Goal: Task Accomplishment & Management: Use online tool/utility

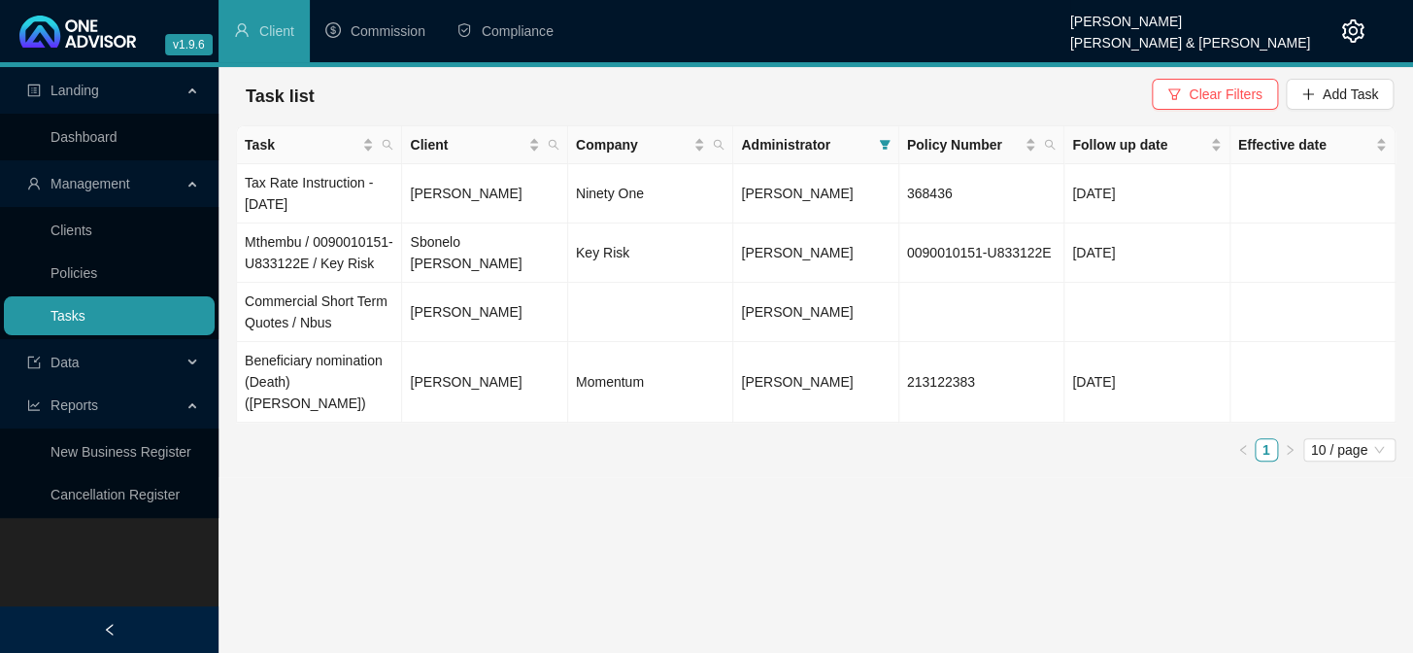
click at [71, 310] on link "Tasks" at bounding box center [67, 316] width 35 height 16
click at [297, 188] on td "Tax Rate Instruction - [DATE]" at bounding box center [319, 193] width 165 height 59
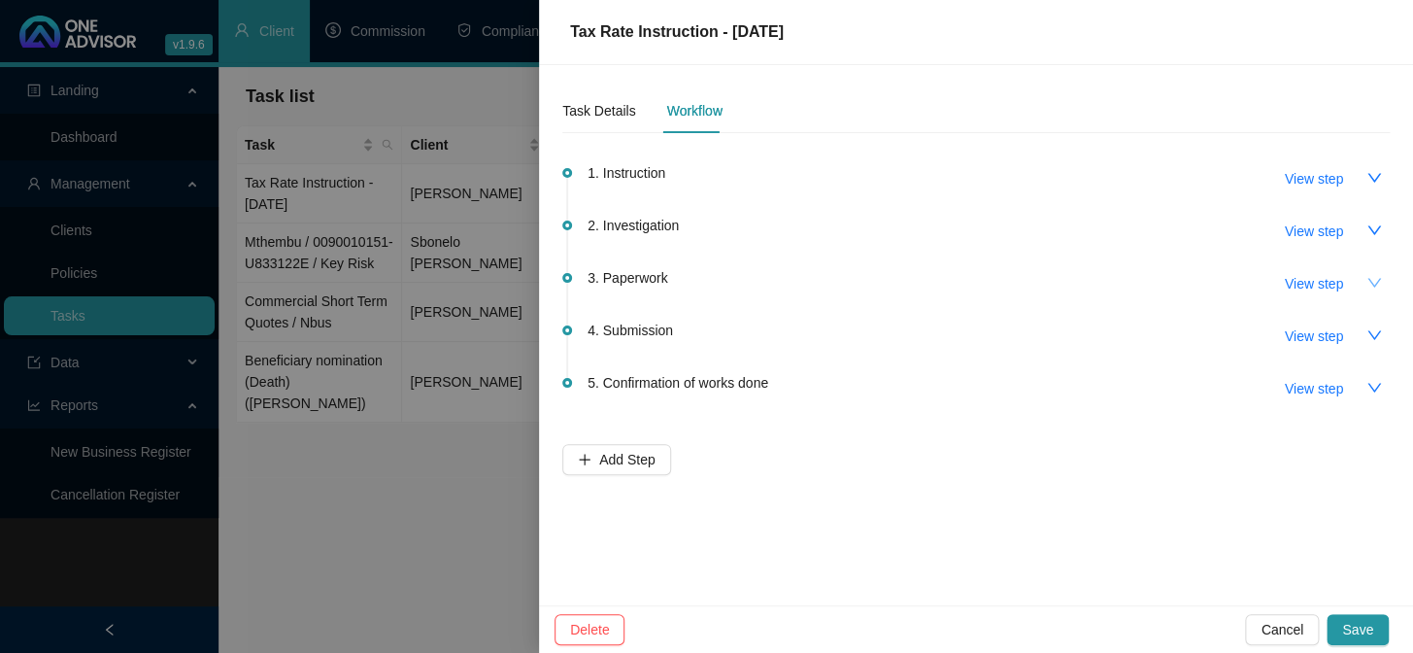
click at [1366, 280] on icon "down" at bounding box center [1374, 283] width 16 height 16
click at [1323, 282] on span "View step" at bounding box center [1314, 283] width 58 height 21
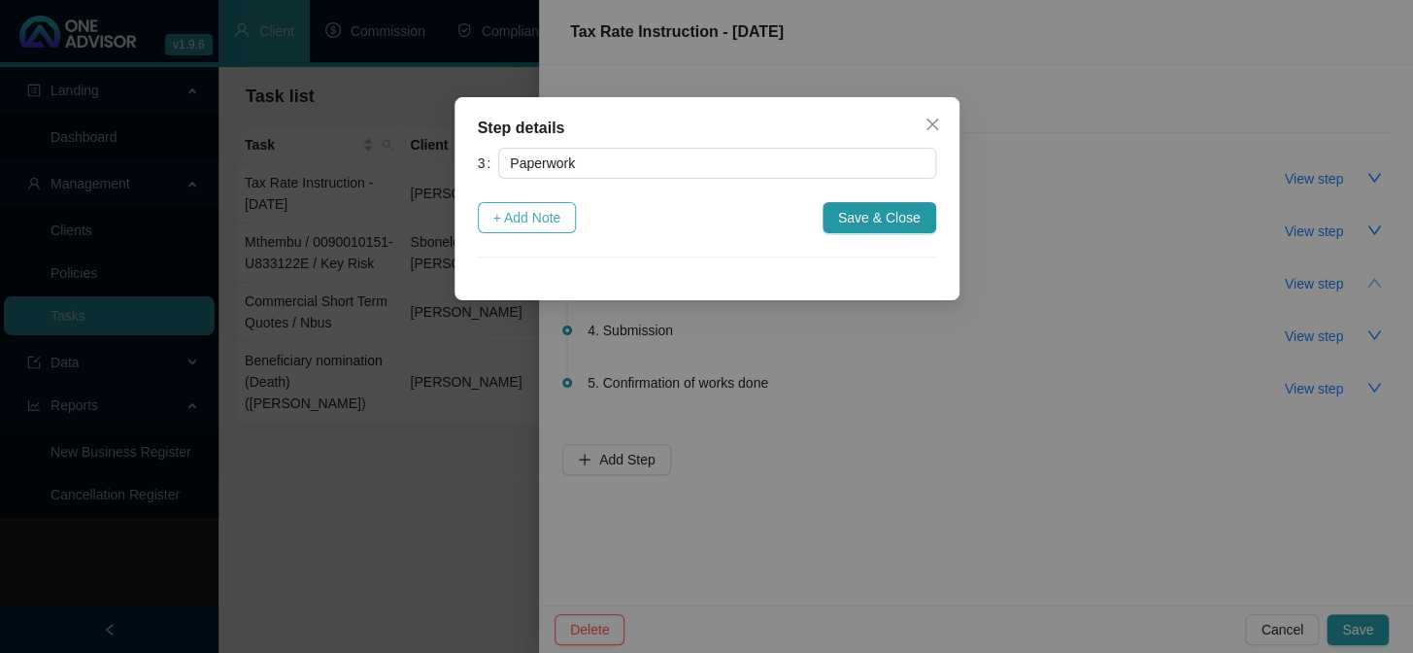
click at [520, 213] on span "+ Add Note" at bounding box center [527, 217] width 68 height 21
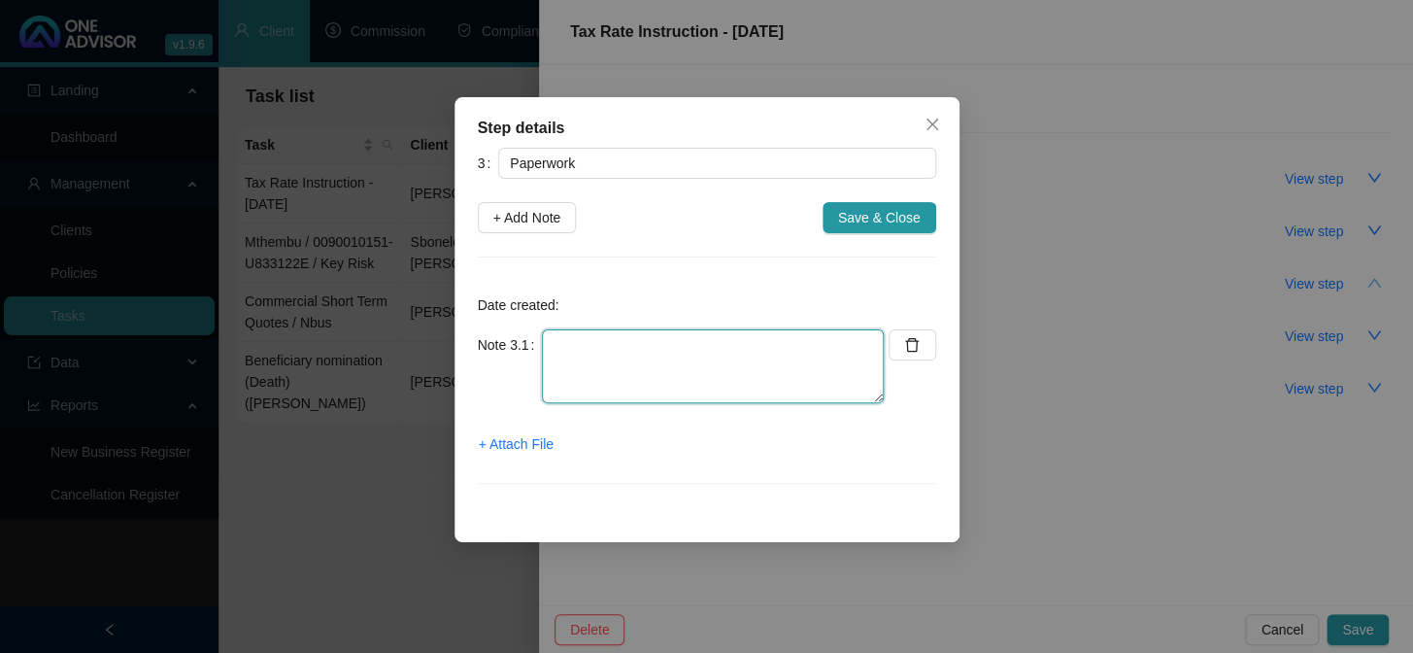
click at [573, 335] on textarea at bounding box center [713, 366] width 342 height 74
type textarea "w"
type textarea "Whatsapped client to inform of E-Sign email"
click at [544, 442] on span "+ Attach File" at bounding box center [516, 443] width 75 height 21
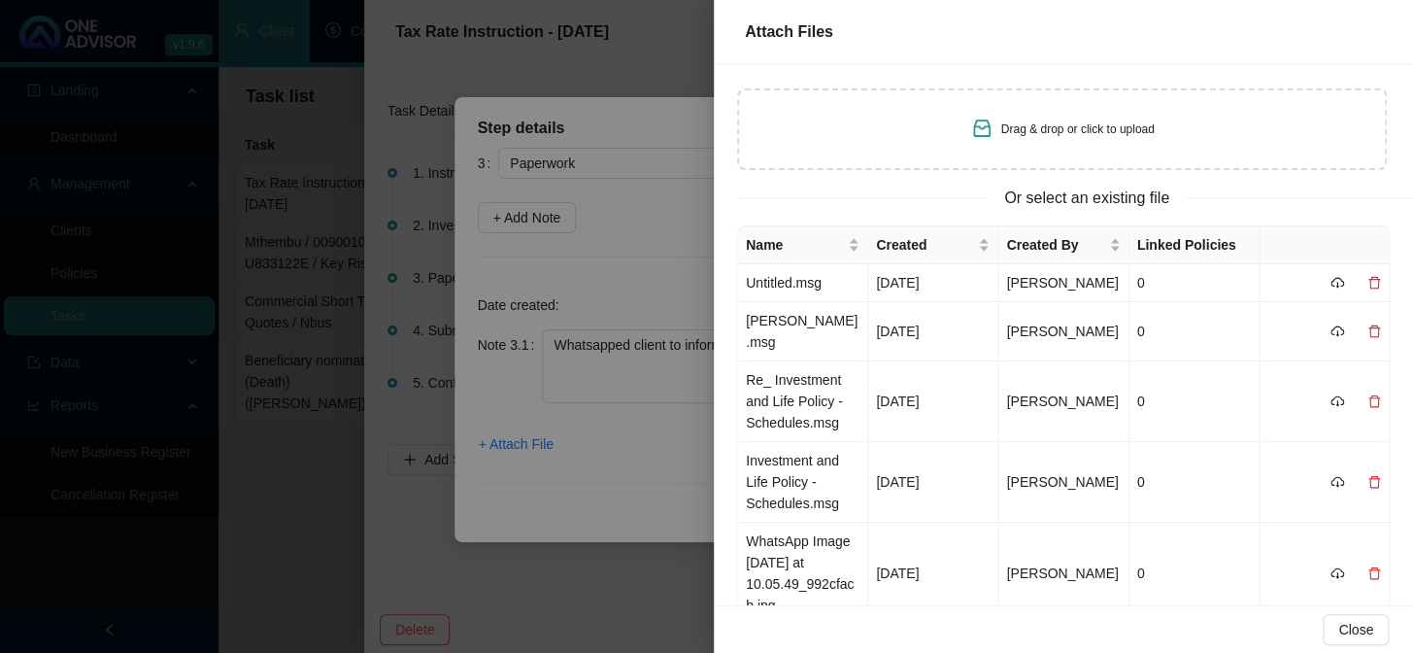
click at [1071, 123] on span "Drag & drop or click to upload" at bounding box center [1077, 129] width 153 height 14
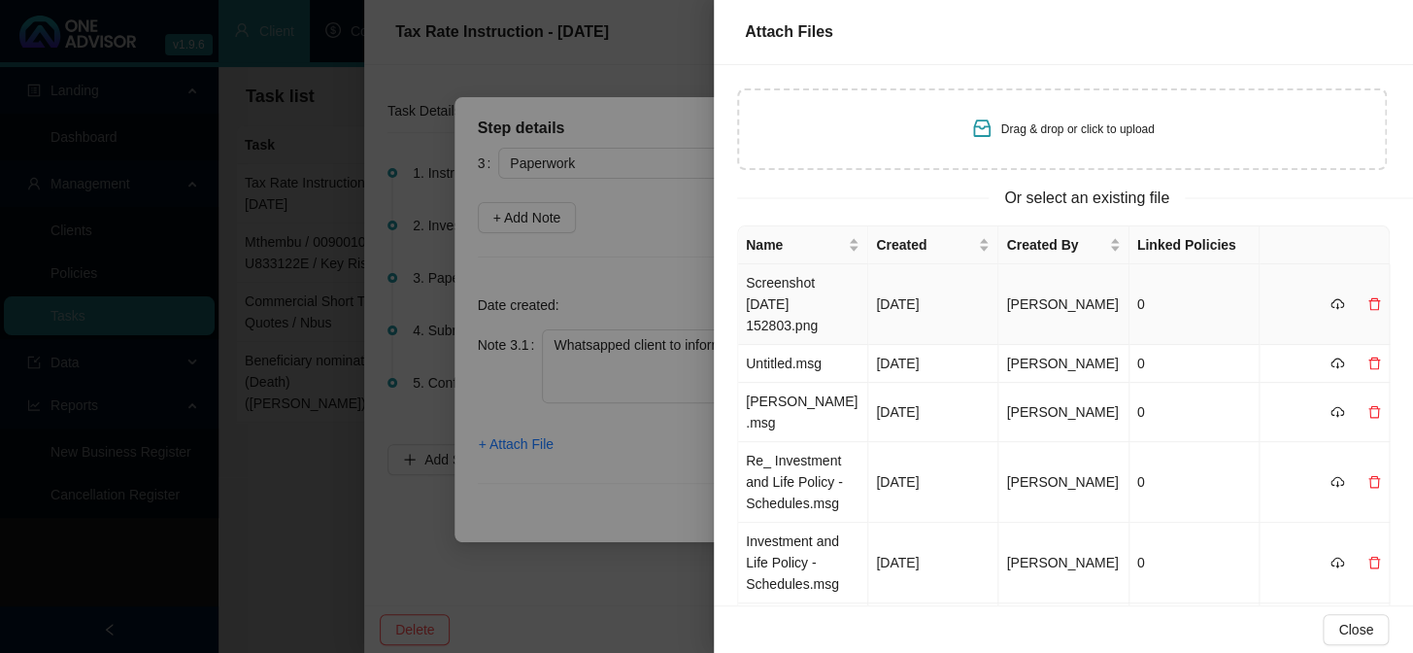
click at [796, 292] on td "Screenshot [DATE] 152803.png" at bounding box center [803, 304] width 130 height 81
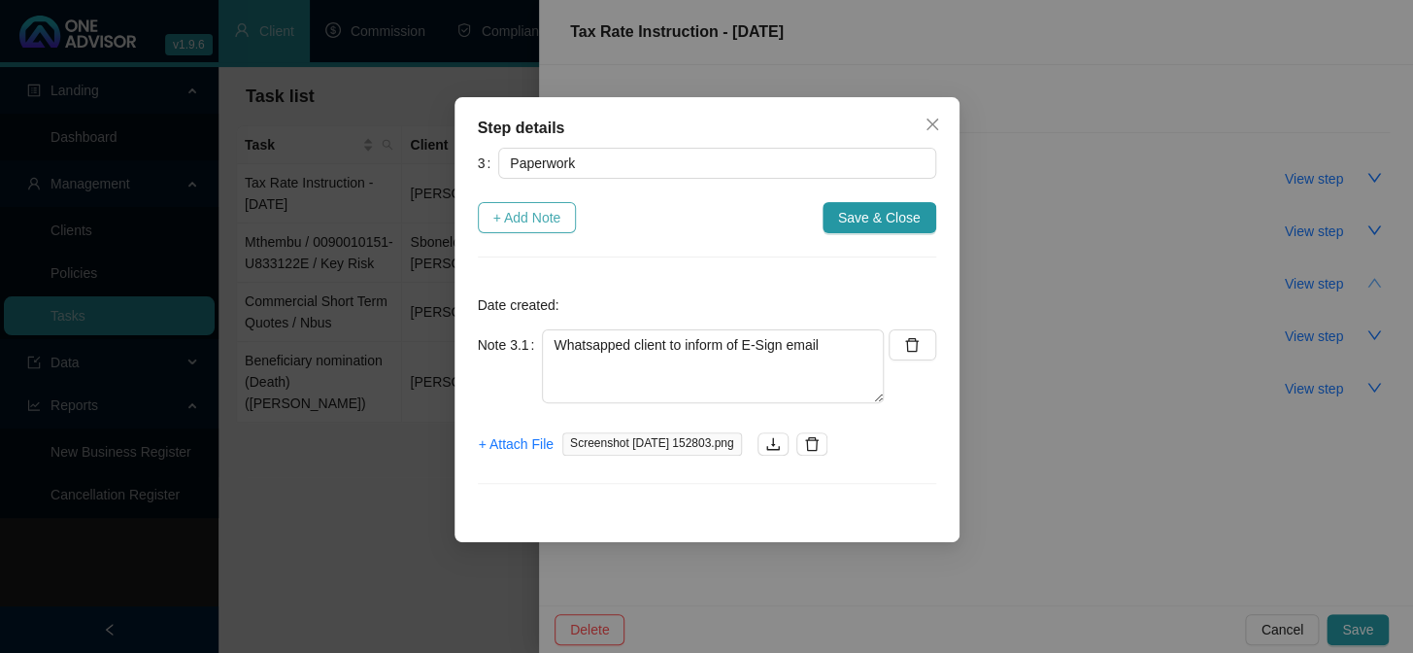
click at [529, 219] on span "+ Add Note" at bounding box center [527, 217] width 68 height 21
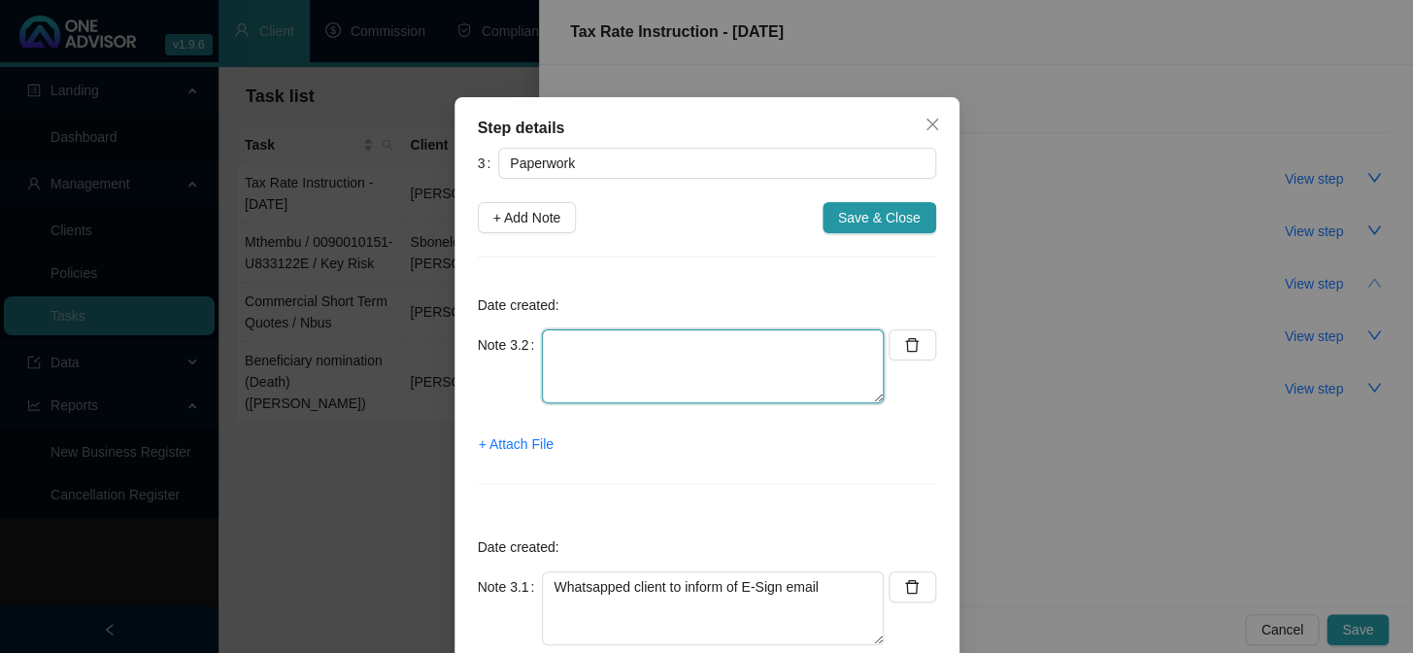
click at [559, 345] on textarea at bounding box center [713, 366] width 342 height 74
type textarea "e"
type textarea "E-Sign sent to cient"
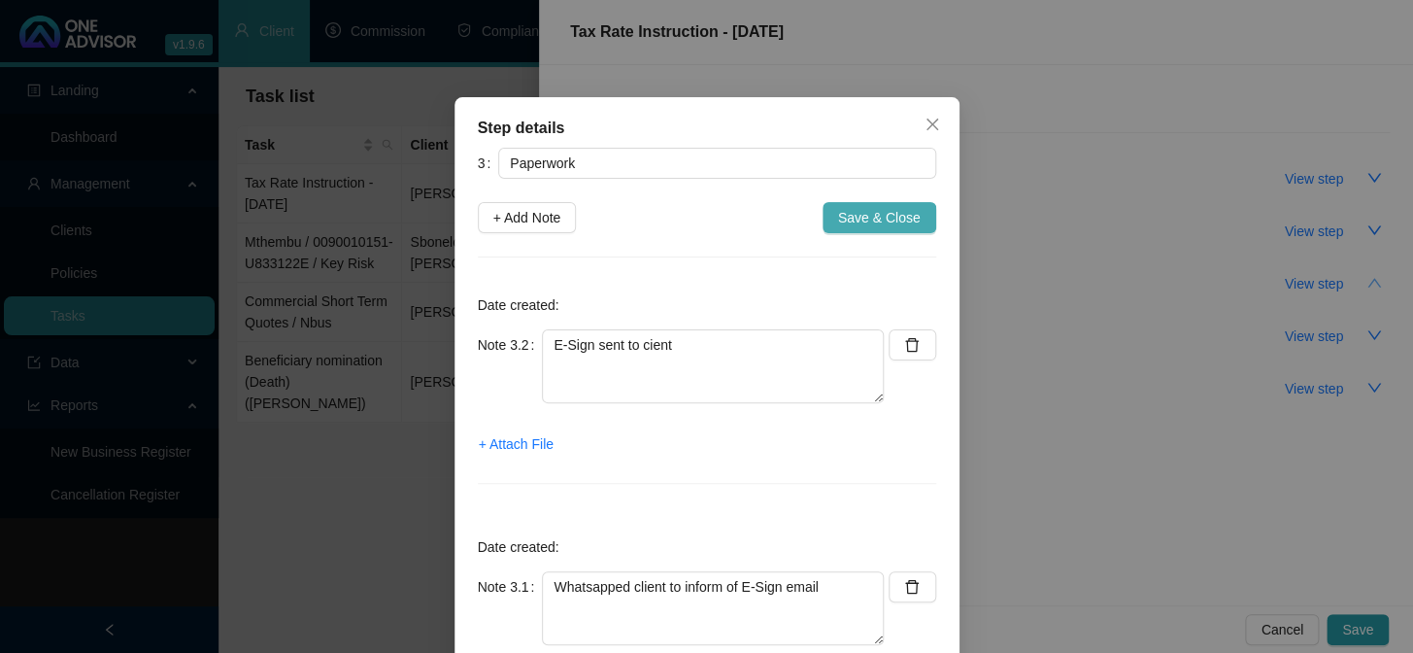
click at [846, 218] on span "Save & Close" at bounding box center [879, 217] width 83 height 21
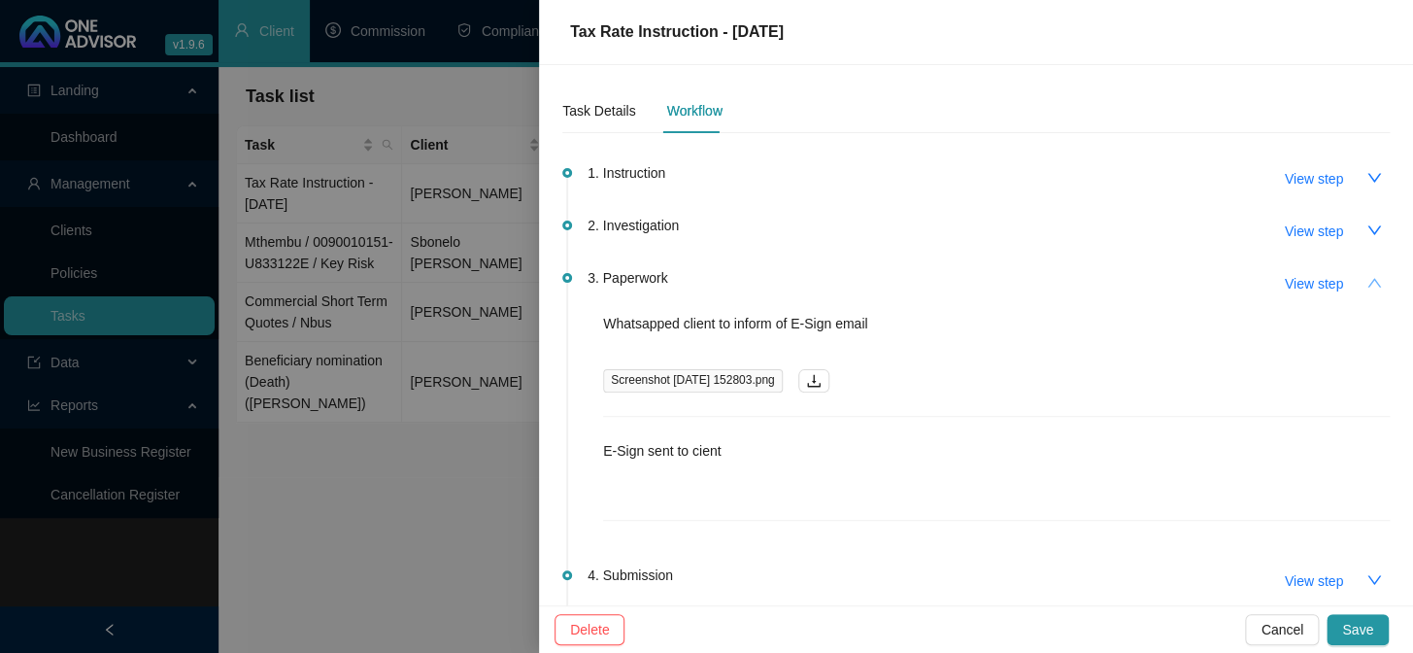
click at [679, 450] on p "E-Sign sent to cient" at bounding box center [996, 450] width 787 height 21
click at [1302, 285] on span "View step" at bounding box center [1314, 283] width 58 height 21
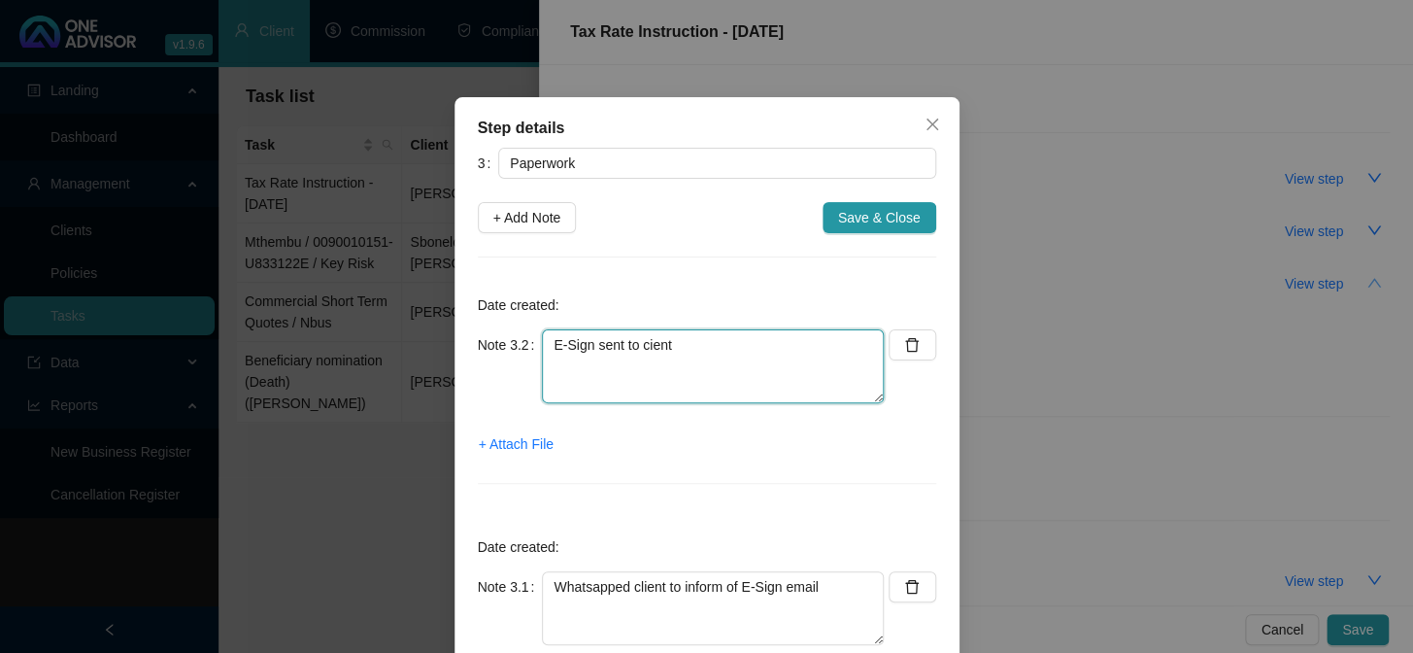
click at [640, 348] on textarea "E-Sign sent to cient" at bounding box center [713, 366] width 342 height 74
type textarea "E-Sign sent to client"
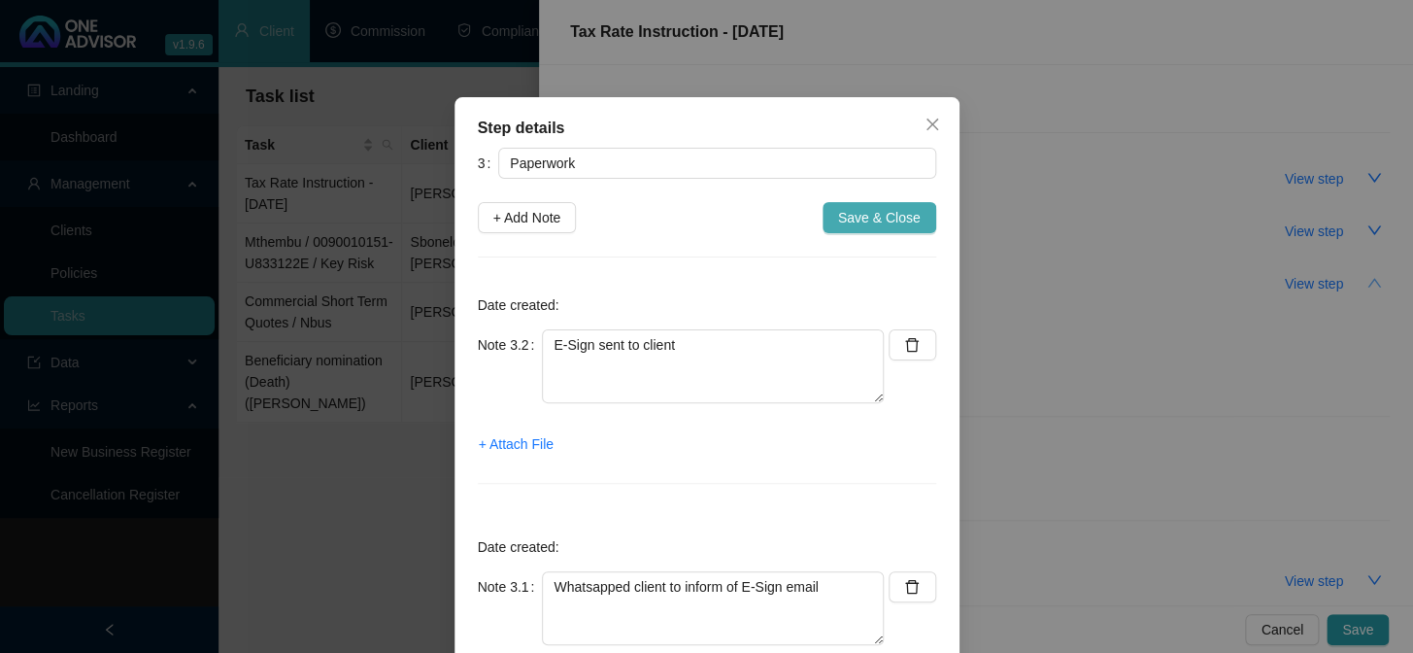
click at [858, 227] on span "Save & Close" at bounding box center [879, 217] width 83 height 21
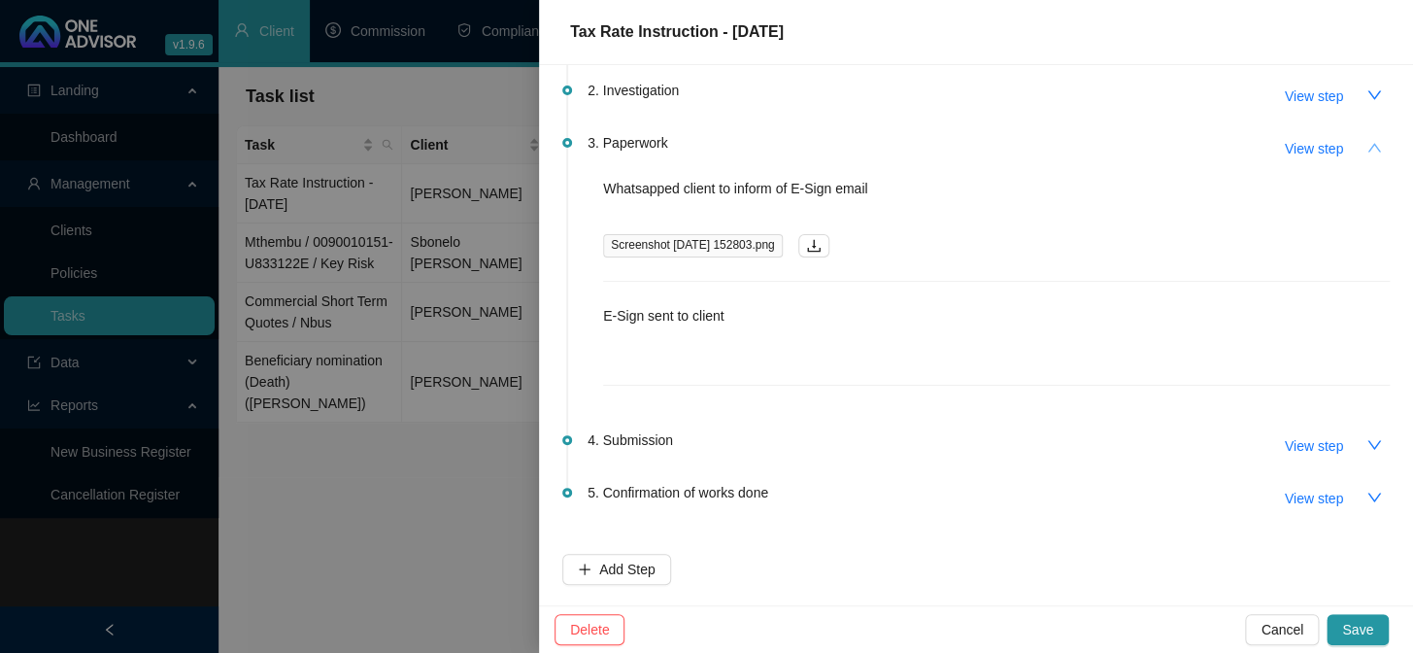
scroll to position [136, 0]
click at [1356, 633] on span "Save" at bounding box center [1357, 629] width 31 height 21
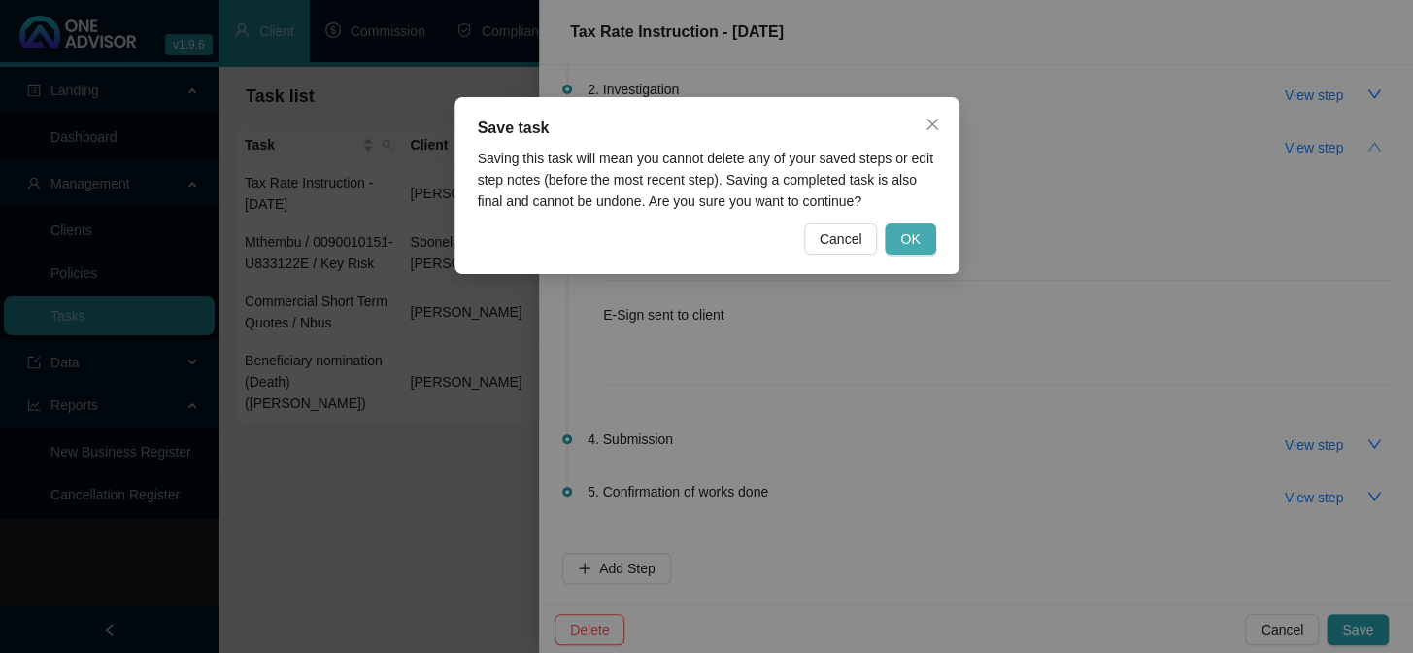
click at [911, 240] on span "OK" at bounding box center [909, 238] width 19 height 21
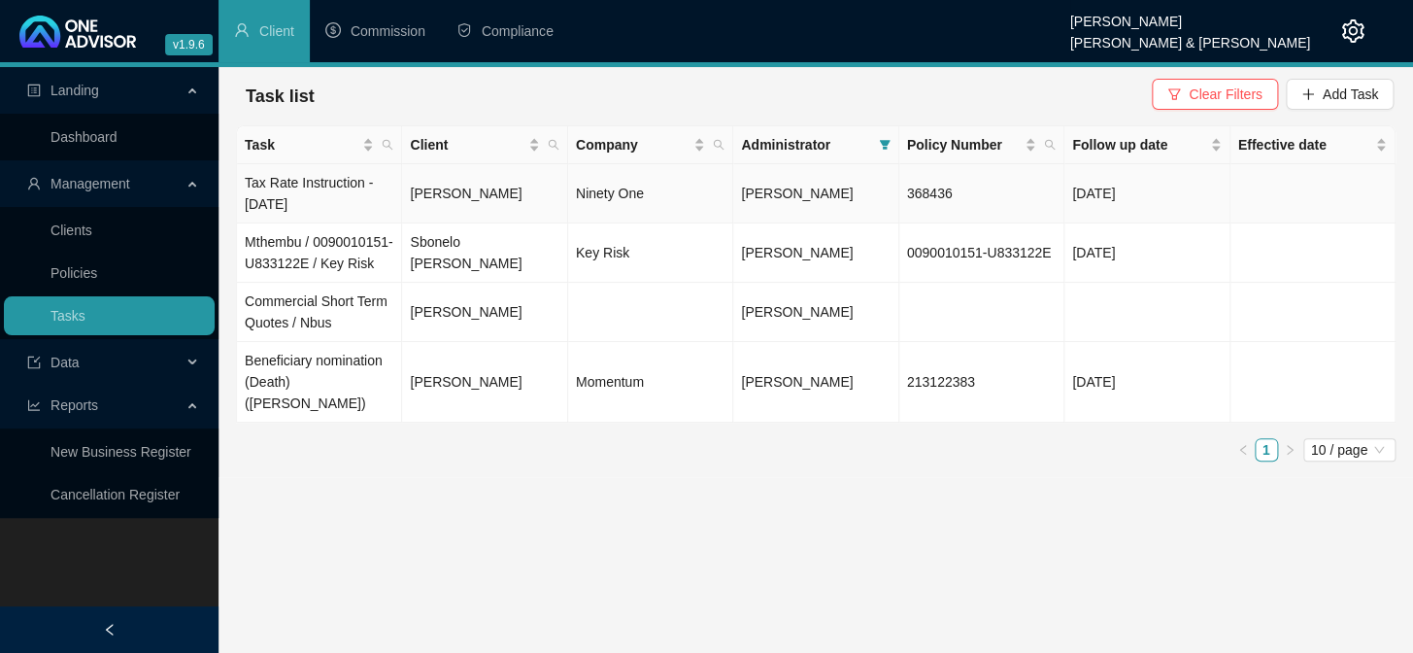
click at [286, 181] on td "Tax Rate Instruction - [DATE]" at bounding box center [319, 193] width 165 height 59
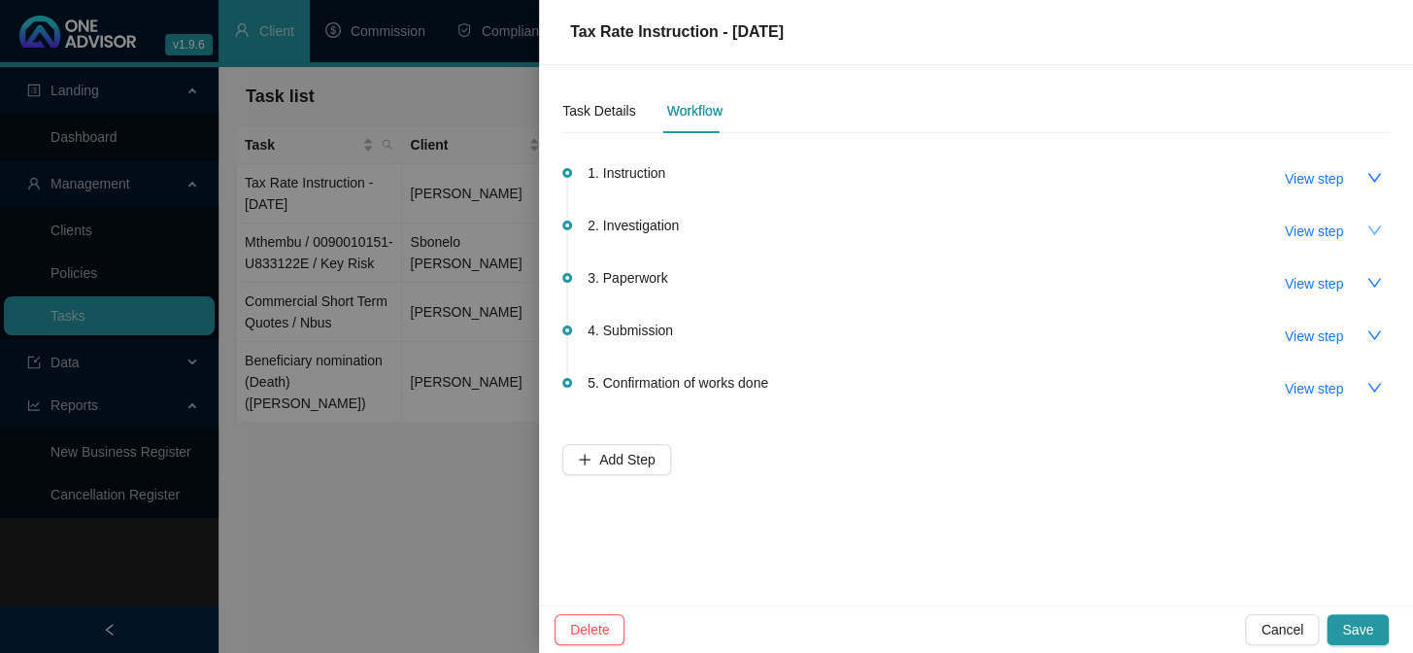
click at [1359, 226] on button "button" at bounding box center [1374, 230] width 31 height 31
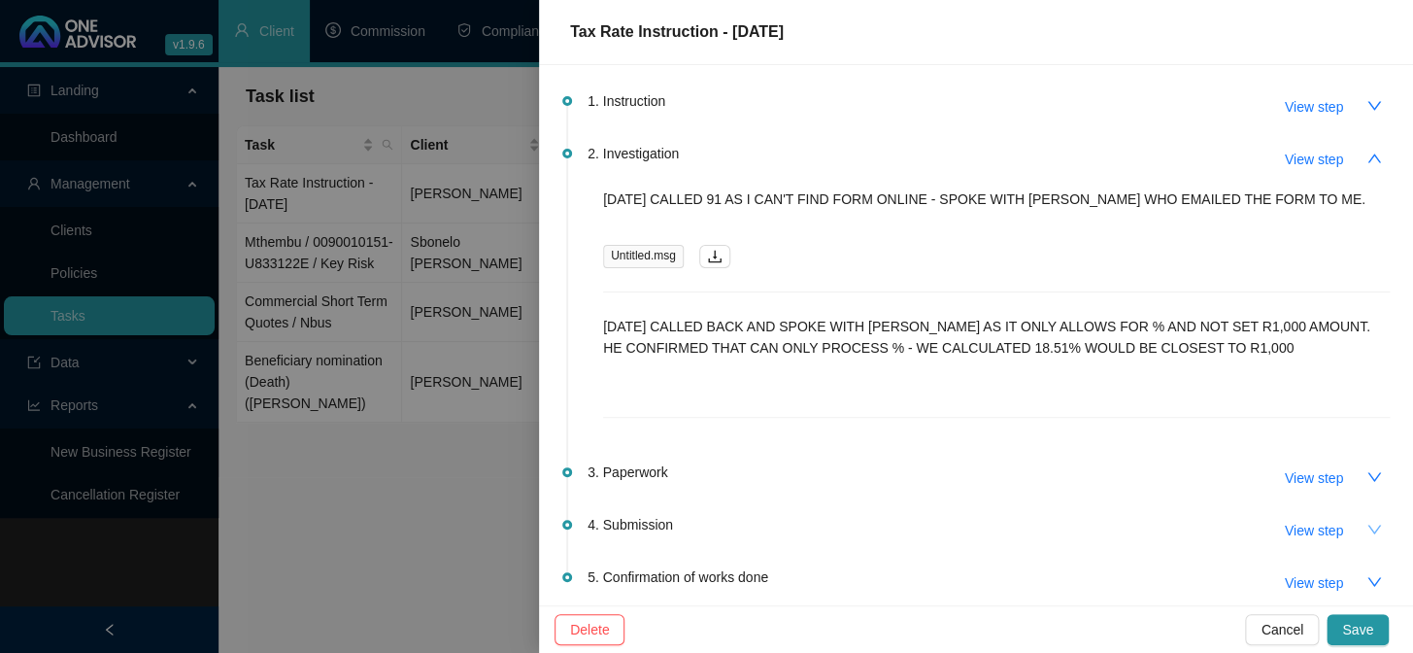
scroll to position [156, 0]
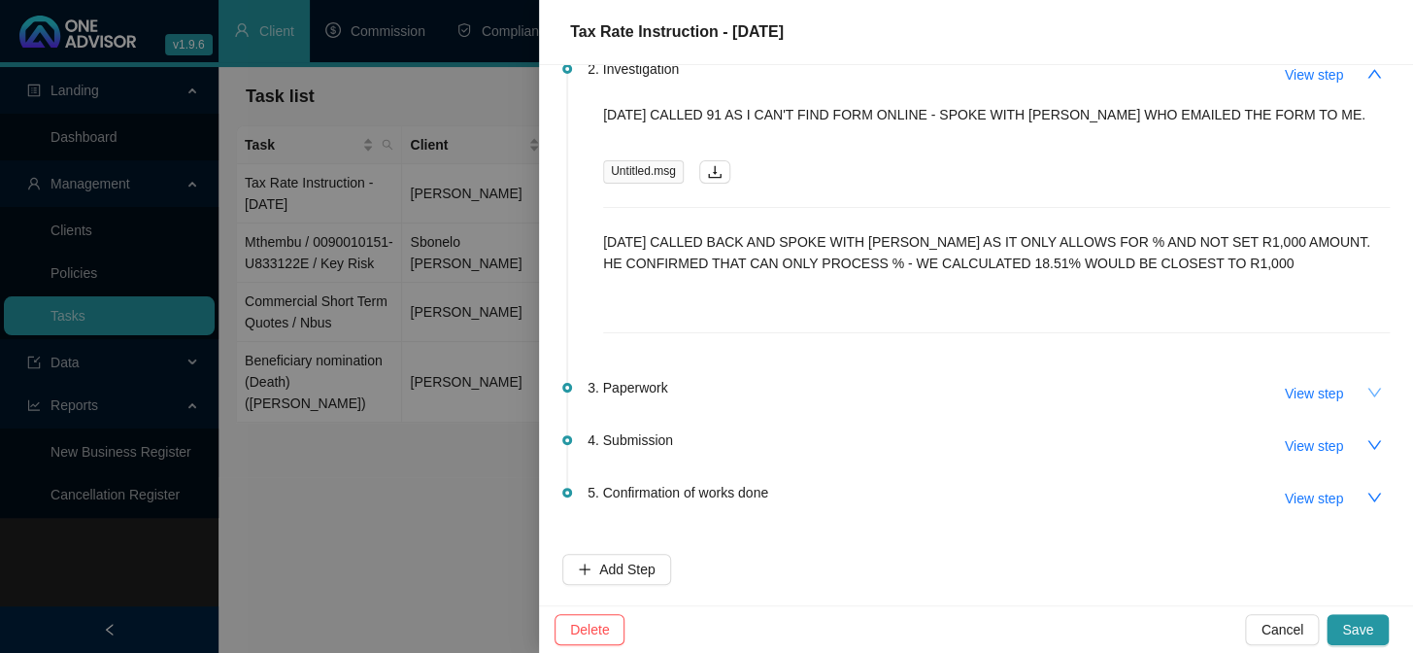
click at [1366, 385] on icon "down" at bounding box center [1374, 393] width 16 height 16
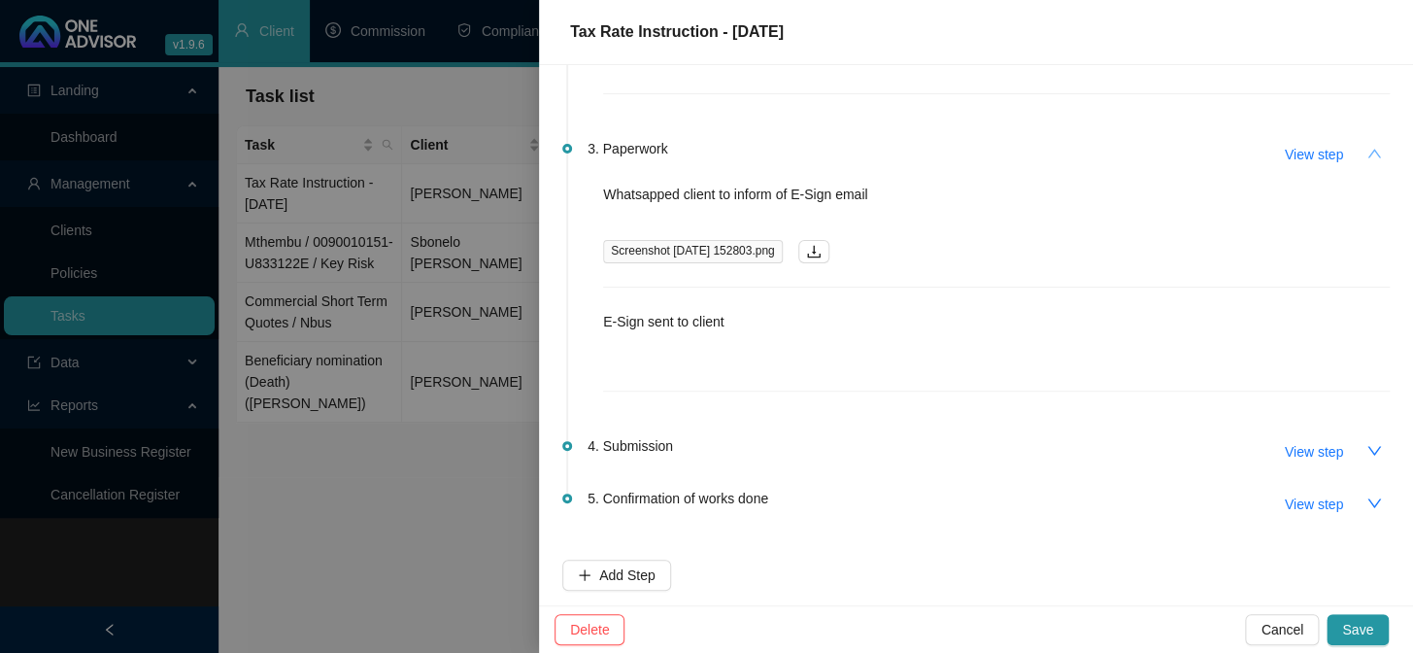
scroll to position [401, 0]
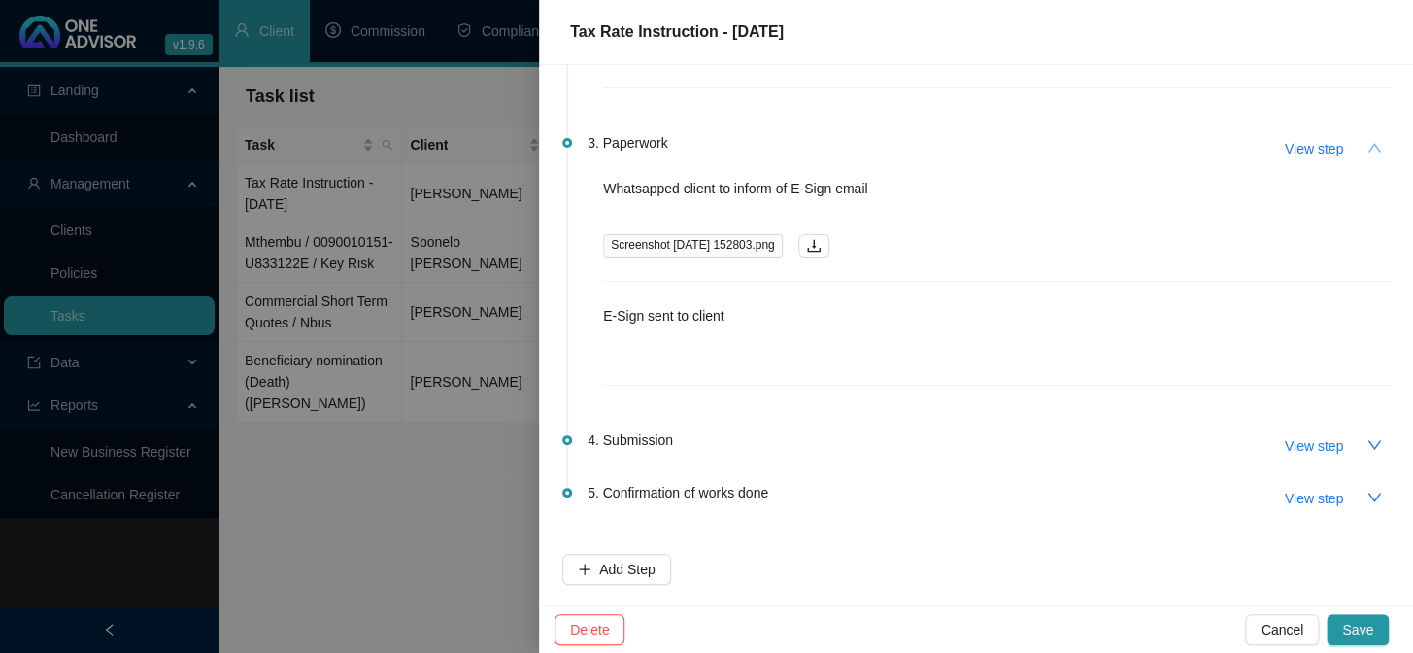
click at [354, 528] on div at bounding box center [706, 326] width 1413 height 653
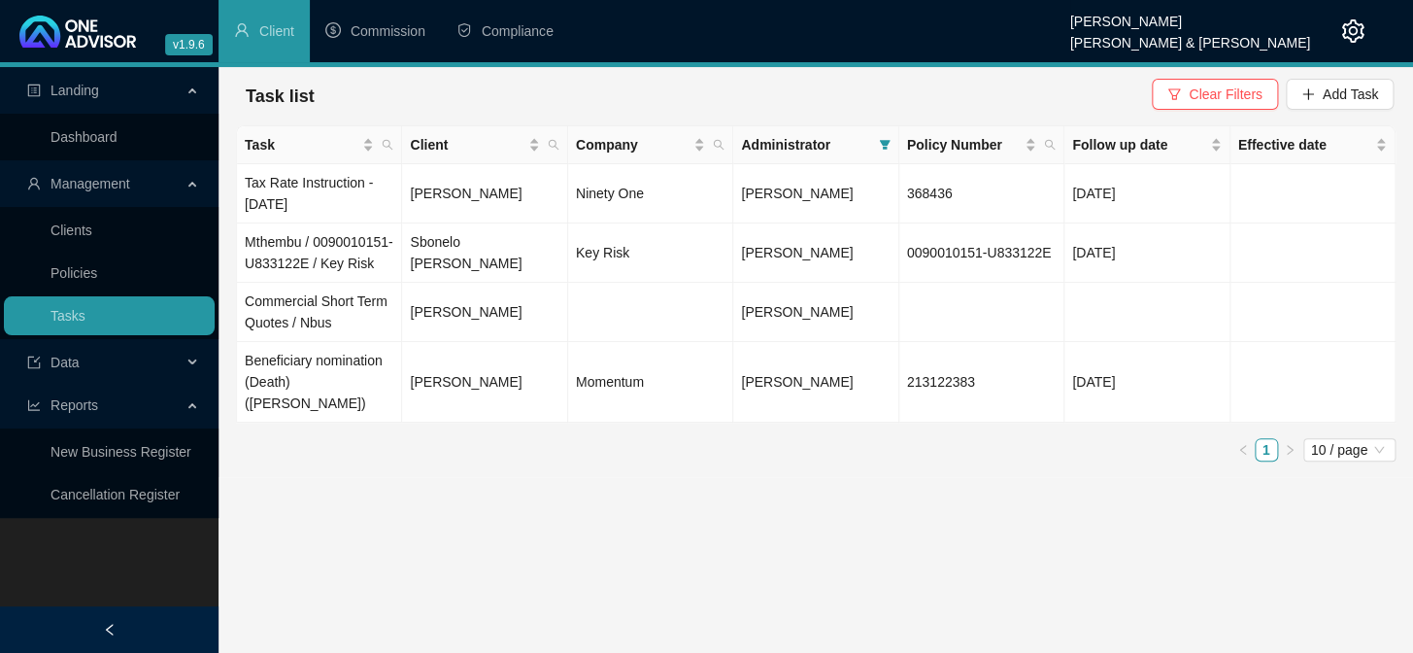
drag, startPoint x: 116, startPoint y: 581, endPoint x: 127, endPoint y: 579, distance: 11.8
click at [116, 581] on div "Landing Dashboard Management Clients Policies Tasks Data Reports New Business R…" at bounding box center [109, 393] width 219 height 653
